Goal: Task Accomplishment & Management: Use online tool/utility

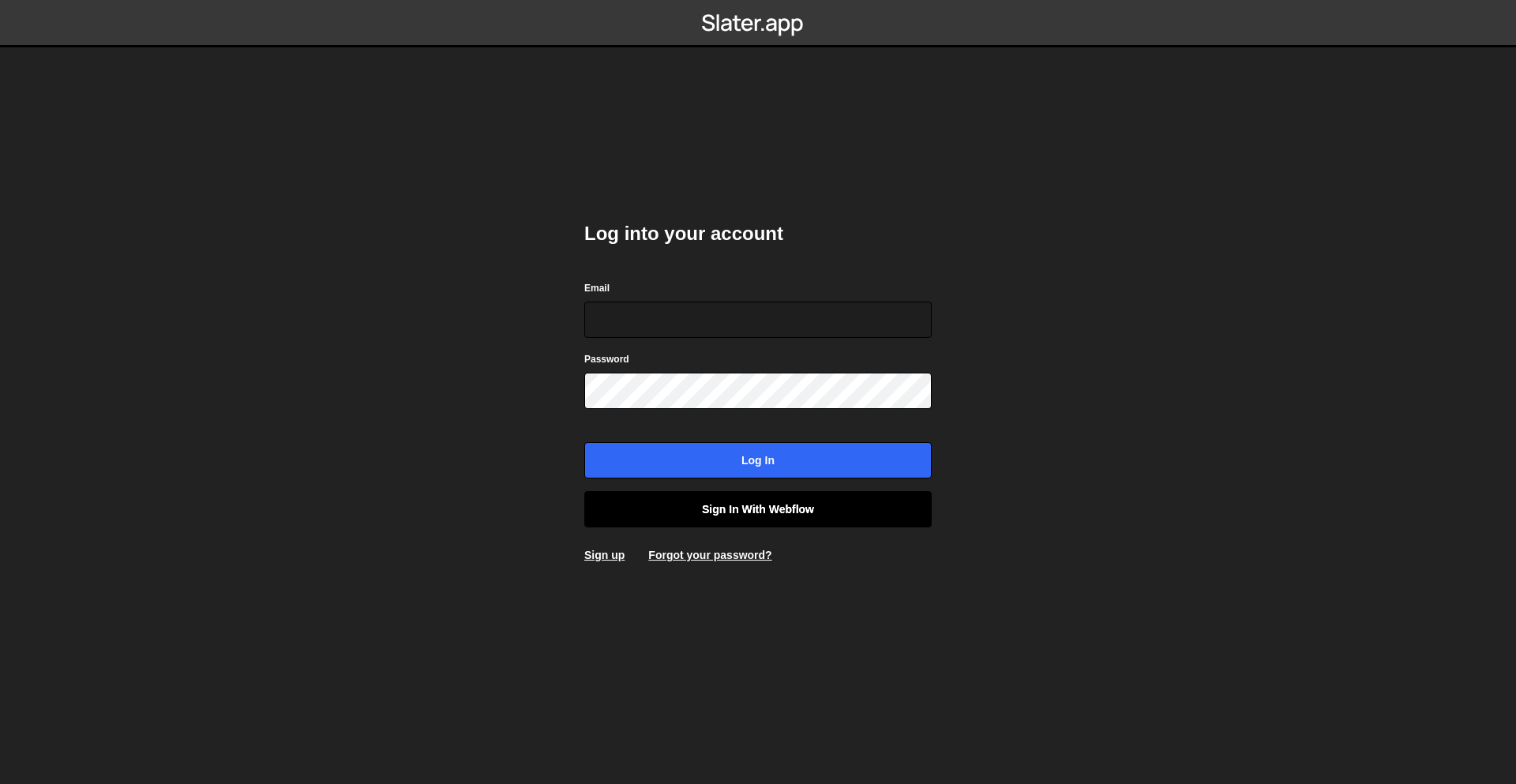
click at [711, 511] on link "Sign in with Webflow" at bounding box center [758, 508] width 347 height 37
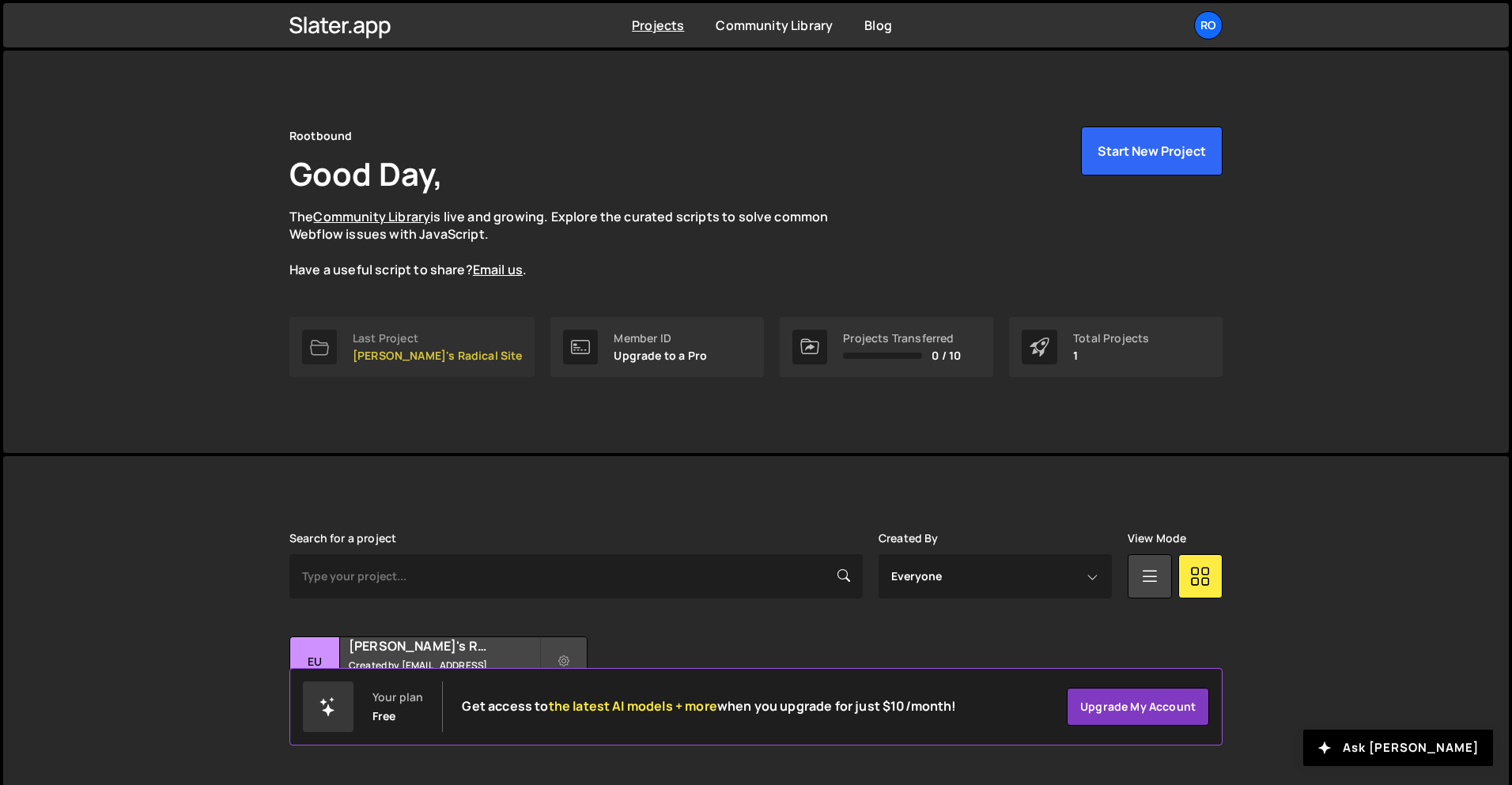
click at [424, 358] on p "[PERSON_NAME]'s Radical Site" at bounding box center [437, 355] width 169 height 13
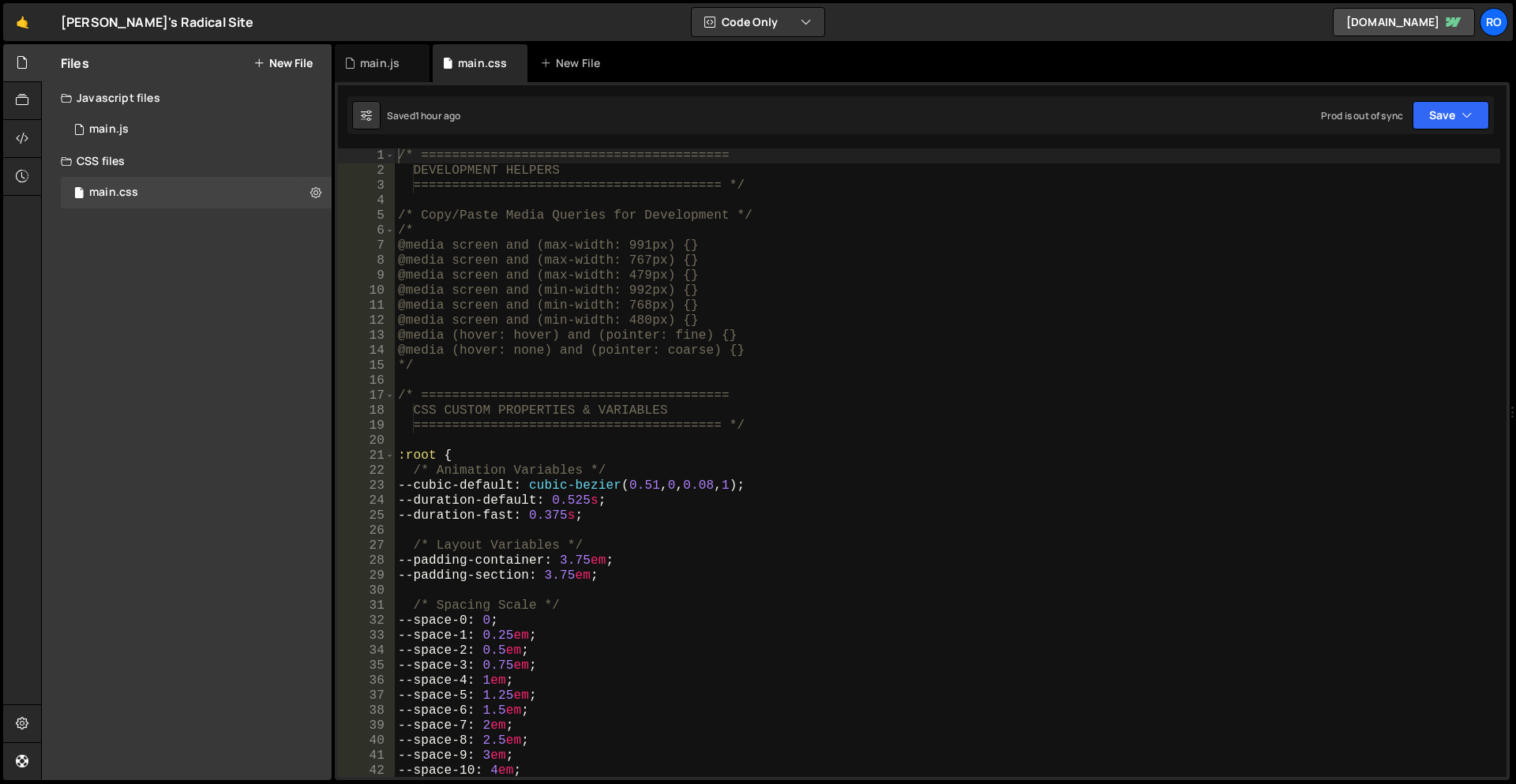
click at [106, 20] on div "[PERSON_NAME]'s Radical Site ⚠️ Code is being edited in another browser" at bounding box center [157, 22] width 192 height 19
click at [230, 23] on div "🤙 [PERSON_NAME]'s Radical Site ⚠️ Code is being edited in another browser Code …" at bounding box center [758, 22] width 1510 height 38
click at [199, 22] on div "🤙 [PERSON_NAME]'s Radical Site ⚠️ Code is being edited in another browser Code …" at bounding box center [758, 22] width 1510 height 38
click at [29, 717] on icon at bounding box center [22, 724] width 13 height 18
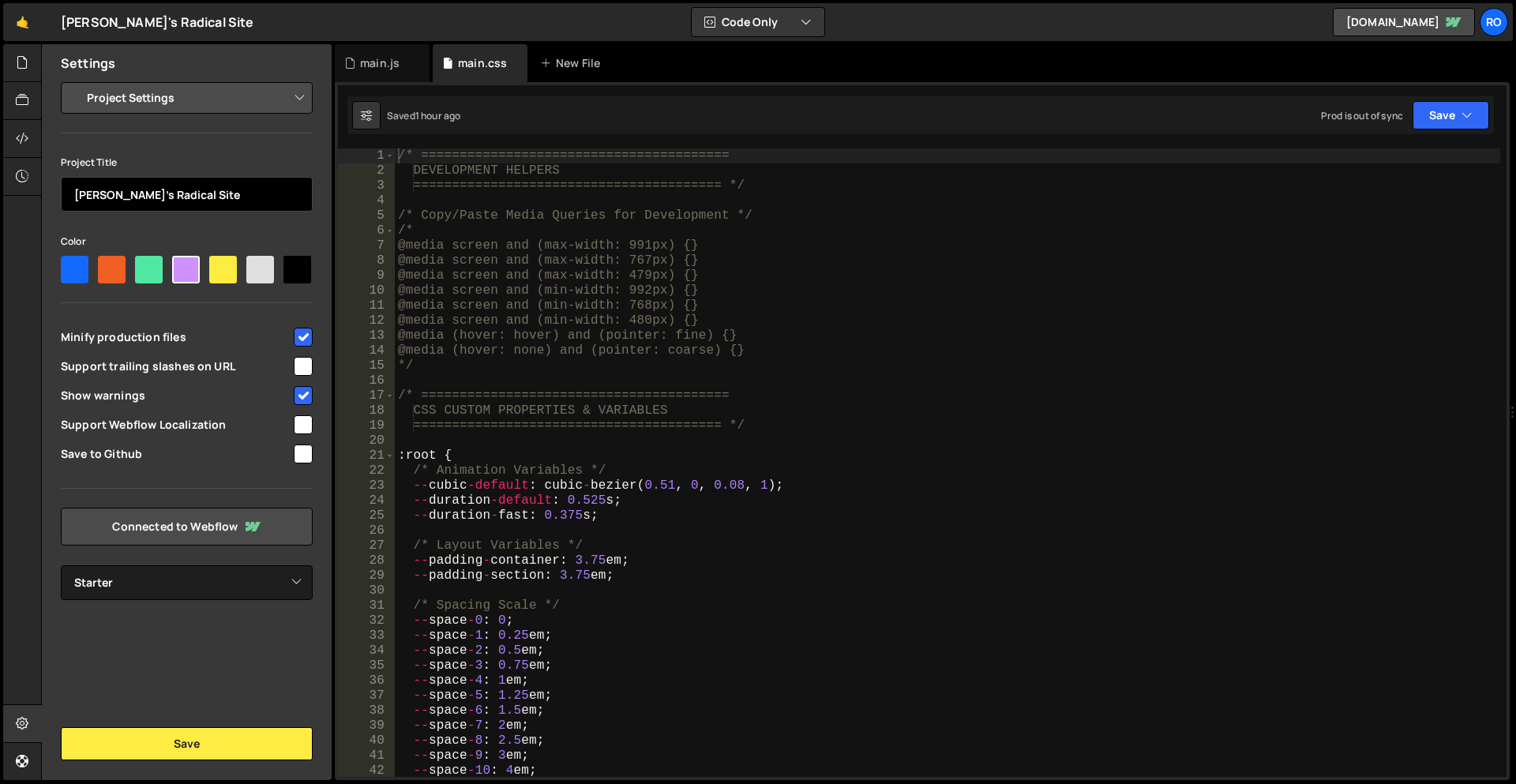
drag, startPoint x: 212, startPoint y: 199, endPoint x: 54, endPoint y: 194, distance: 158.1
click at [54, 194] on div "Project Settings Code Editor Settings Chat Settings Project Title Eugene's Radi…" at bounding box center [186, 341] width 290 height 517
type input "Starter"
click at [164, 674] on div "Settings Project Settings Code Editor Settings Chat Settings Project Title Star…" at bounding box center [186, 412] width 290 height 735
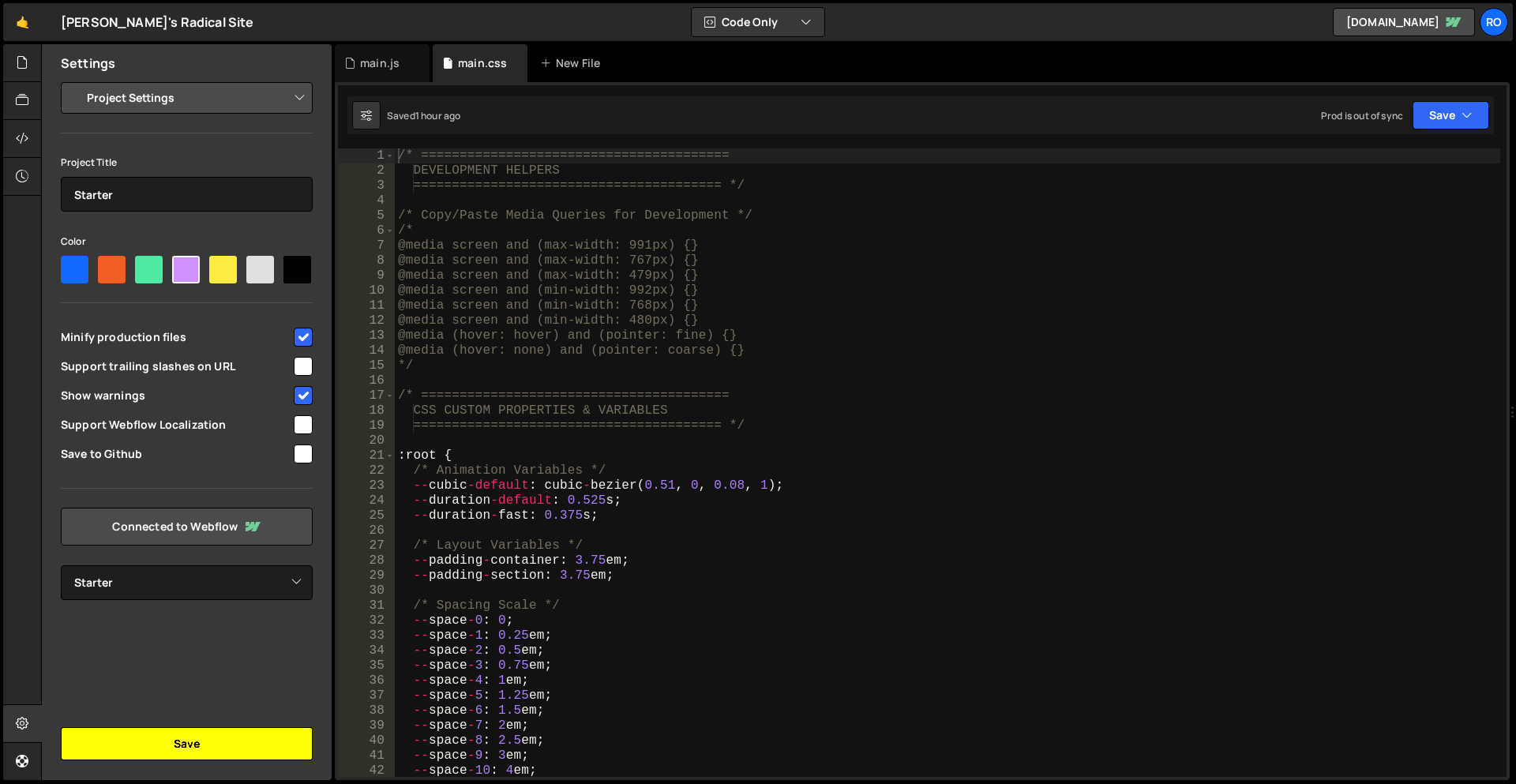
click at [180, 750] on button "Save" at bounding box center [186, 743] width 252 height 33
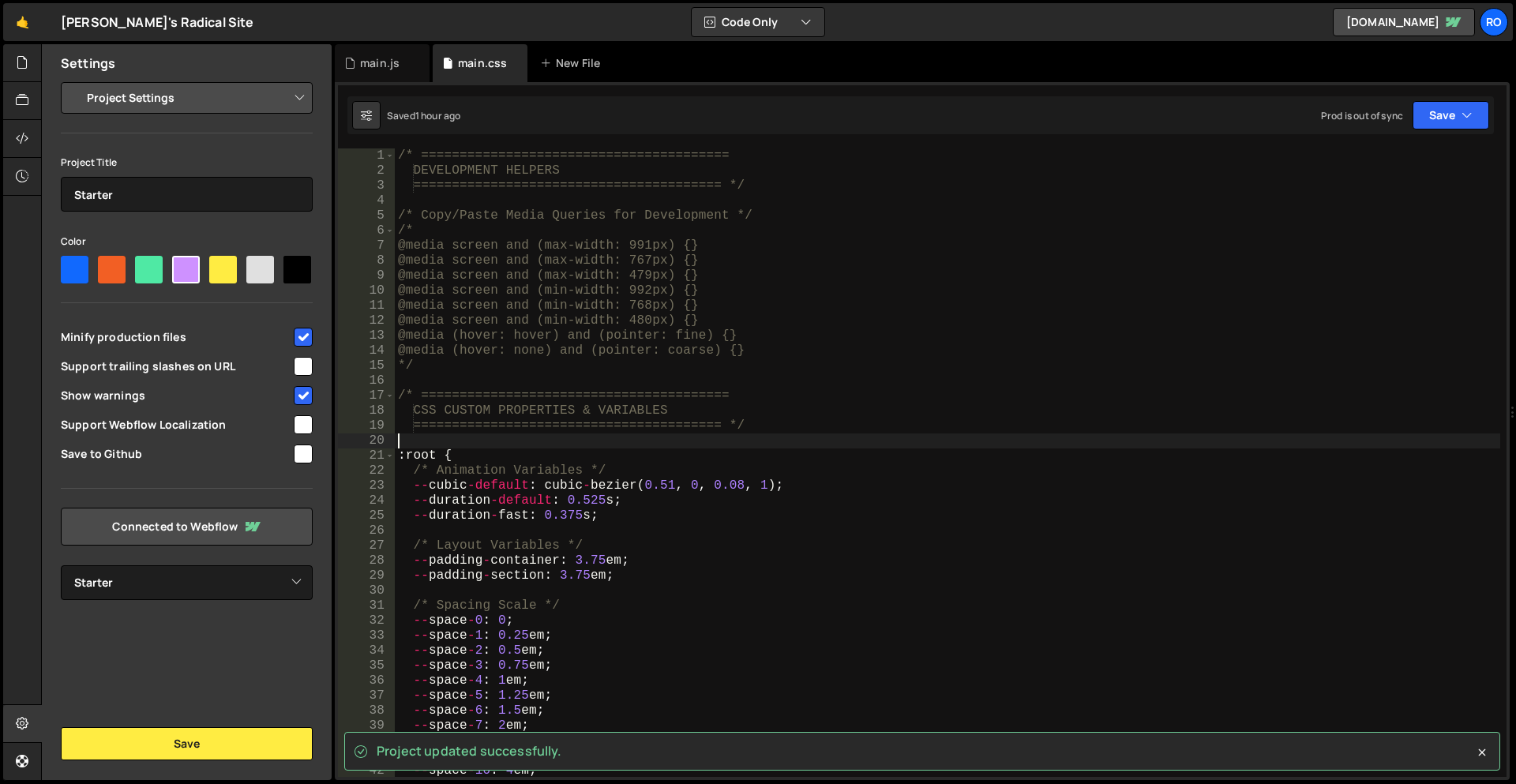
click at [743, 444] on div "/* ======================================== DEVELOPMENT HELPERS ===============…" at bounding box center [947, 478] width 1106 height 658
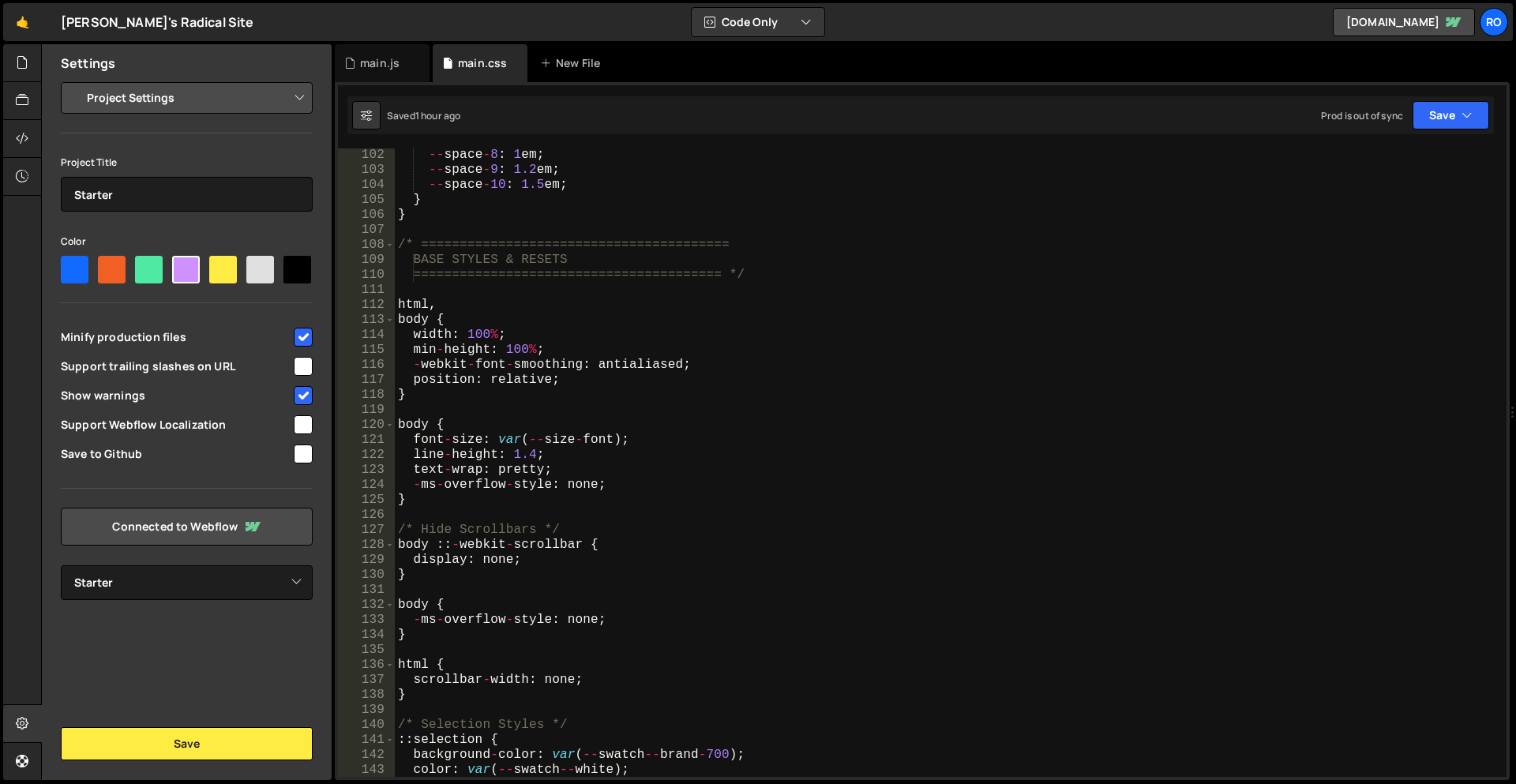
scroll to position [514, 0]
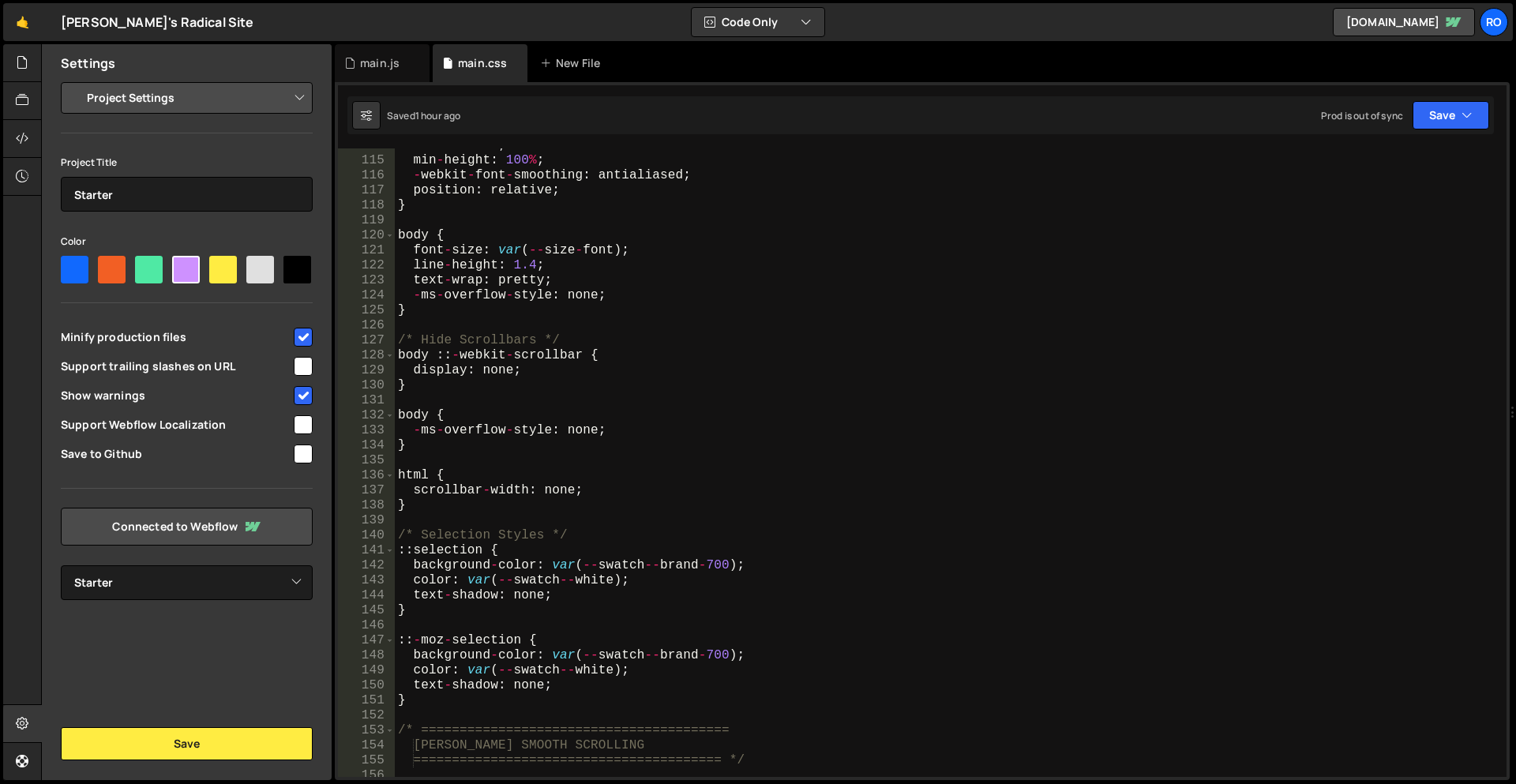
click at [527, 479] on div "width : 100 % ; min - height : 100 % ; - webkit - font - smoothing : antialiase…" at bounding box center [947, 467] width 1106 height 658
type textarea "/* WEBSITE CUTOM */"
